Goal: Entertainment & Leisure: Browse casually

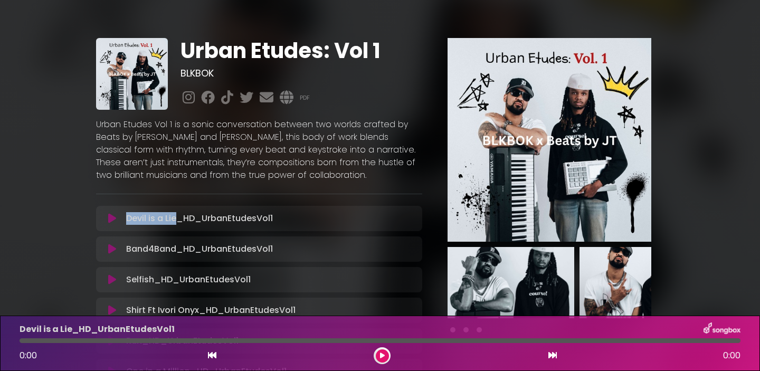
drag, startPoint x: 126, startPoint y: 217, endPoint x: 175, endPoint y: 220, distance: 49.2
click at [175, 220] on p "Devil is a Lie_HD_UrbanEtudesVol1 Loading Track..." at bounding box center [199, 218] width 147 height 13
copy p "Devil is a Lie"
drag, startPoint x: 177, startPoint y: 248, endPoint x: 126, endPoint y: 248, distance: 51.2
click at [126, 248] on div "Band4Band_HD_UrbanEtudesVol1 Loading Track..." at bounding box center [269, 249] width 294 height 13
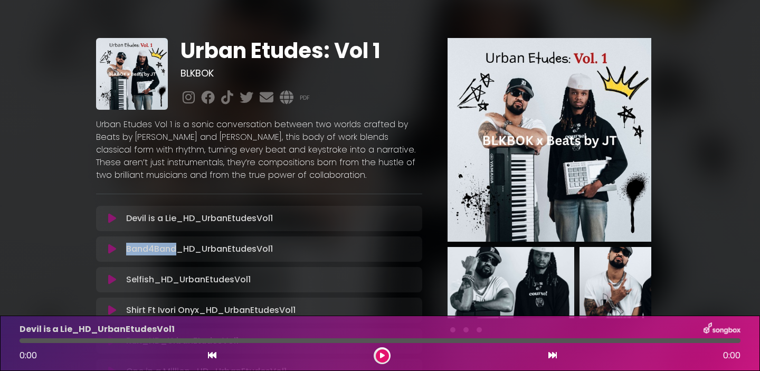
copy p "Band4Band"
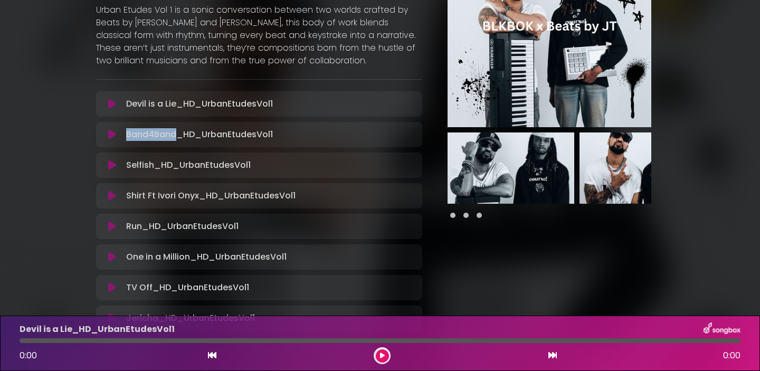
scroll to position [125, 0]
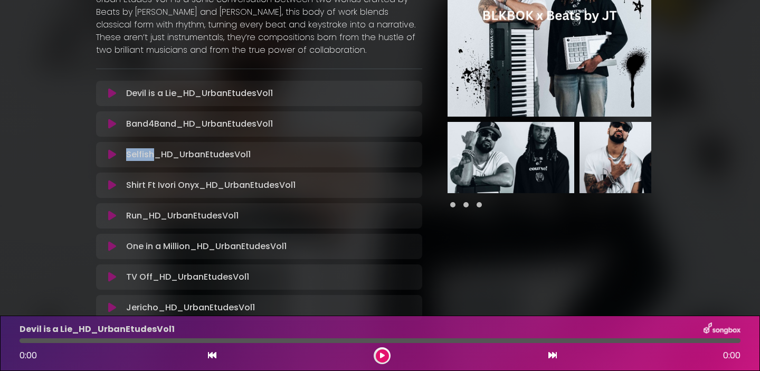
drag, startPoint x: 153, startPoint y: 156, endPoint x: 126, endPoint y: 155, distance: 26.9
click at [126, 155] on p "Selfish_HD_UrbanEtudesVol1 Loading Track..." at bounding box center [188, 154] width 125 height 13
copy p "Selfish"
drag, startPoint x: 128, startPoint y: 185, endPoint x: 197, endPoint y: 187, distance: 68.7
click at [197, 187] on p "Shirt Ft Ivori Onyx_HD_UrbanEtudesVol1 Loading Track..." at bounding box center [211, 185] width 170 height 13
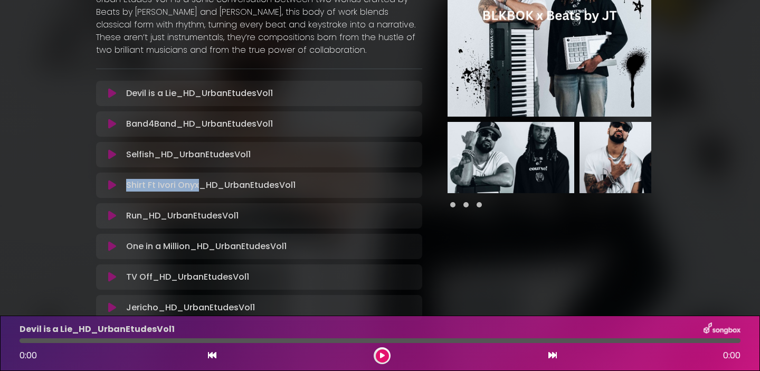
copy p "Shirt Ft [PERSON_NAME]"
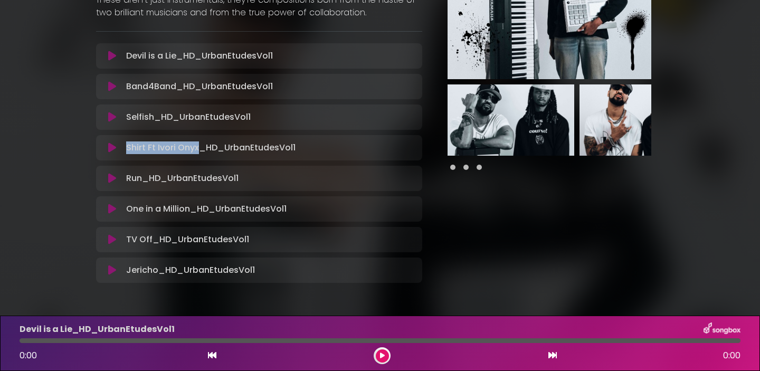
scroll to position [172, 0]
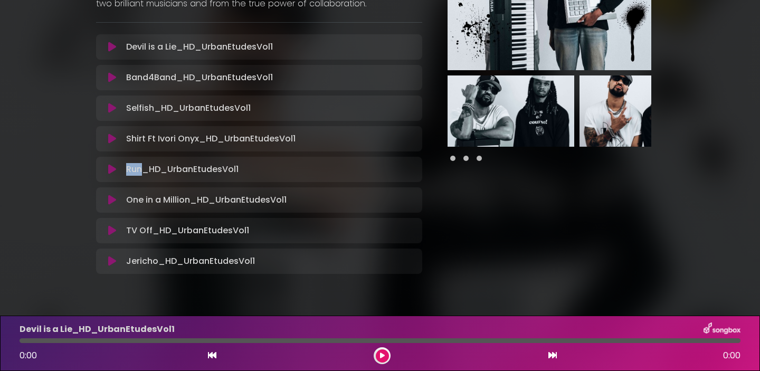
drag, startPoint x: 142, startPoint y: 171, endPoint x: 126, endPoint y: 171, distance: 15.8
click at [126, 171] on p "Run_HD_UrbanEtudesVol1 Loading Track..." at bounding box center [182, 169] width 112 height 13
copy p "Run"
drag, startPoint x: 128, startPoint y: 201, endPoint x: 190, endPoint y: 204, distance: 61.8
click at [190, 204] on p "One in a Million_HD_UrbanEtudesVol1 Loading Track..." at bounding box center [206, 200] width 161 height 13
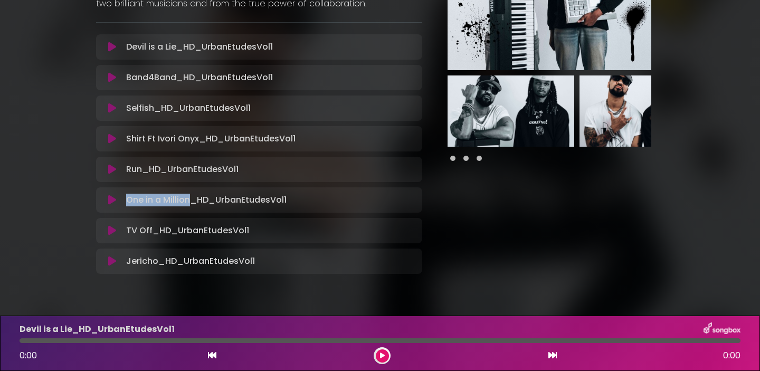
copy p "One in a Million"
drag, startPoint x: 152, startPoint y: 228, endPoint x: 116, endPoint y: 228, distance: 35.9
click at [116, 228] on div "TV Off_HD_UrbanEtudesVol1 Loading Track..." at bounding box center [259, 230] width 314 height 13
copy div "TV Off"
drag, startPoint x: 156, startPoint y: 260, endPoint x: 120, endPoint y: 259, distance: 35.9
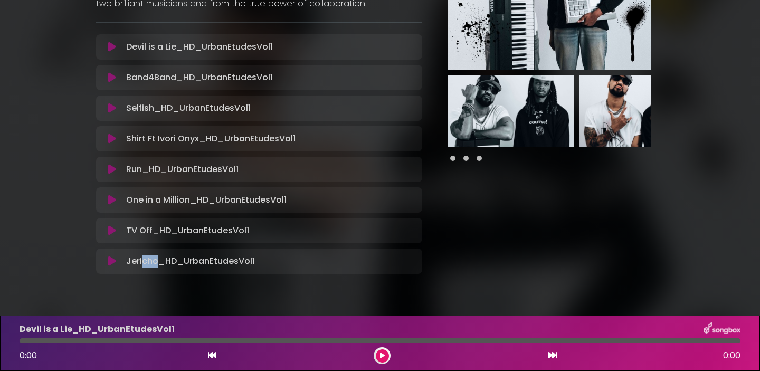
click at [121, 259] on div "Jericho_HD_UrbanEtudesVol1 Loading Track..." at bounding box center [259, 261] width 314 height 13
copy div "Jericho"
